Goal: Transaction & Acquisition: Obtain resource

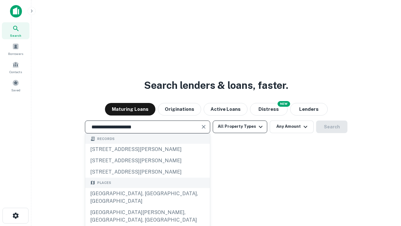
click at [147, 207] on div "[GEOGRAPHIC_DATA], [GEOGRAPHIC_DATA], [GEOGRAPHIC_DATA]" at bounding box center [147, 197] width 125 height 19
type input "**********"
click at [240, 126] on button "All Property Types" at bounding box center [240, 126] width 55 height 13
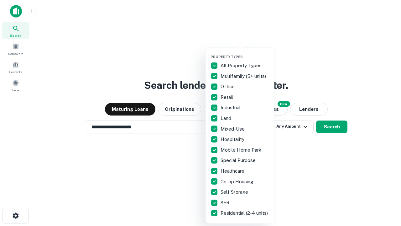
click at [245, 53] on button "button" at bounding box center [245, 53] width 69 height 0
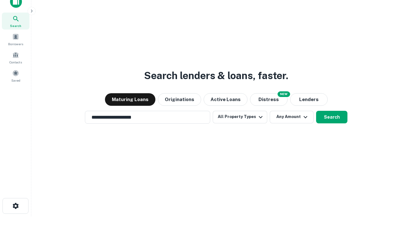
scroll to position [4, 76]
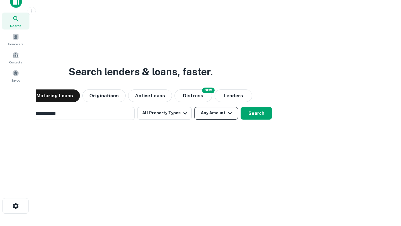
click at [194, 107] on button "Any Amount" at bounding box center [216, 113] width 44 height 13
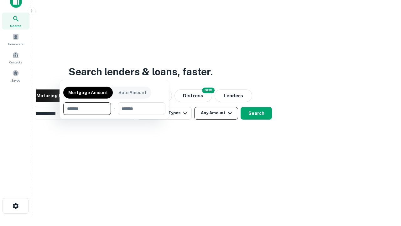
scroll to position [10, 0]
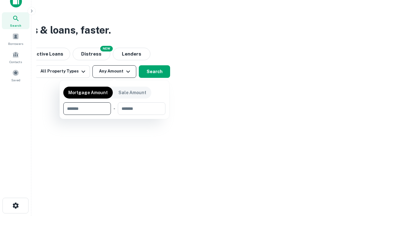
type input "*******"
click at [114, 115] on button "button" at bounding box center [114, 115] width 102 height 0
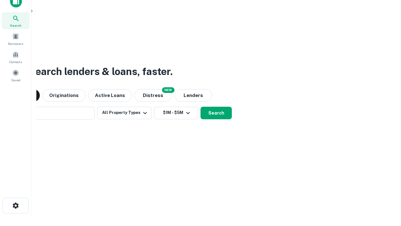
scroll to position [10, 0]
click at [201, 107] on button "Search" at bounding box center [216, 113] width 31 height 13
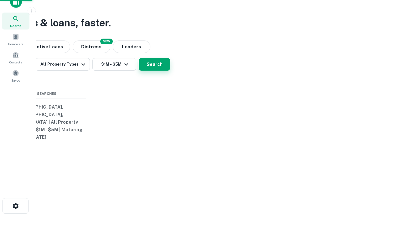
scroll to position [10, 0]
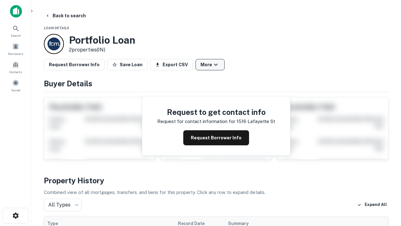
click at [210, 65] on button "More" at bounding box center [210, 64] width 29 height 11
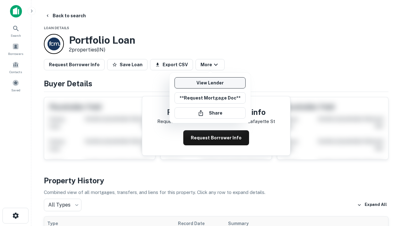
click at [210, 83] on link "View Lender" at bounding box center [210, 82] width 71 height 11
